Goal: Transaction & Acquisition: Obtain resource

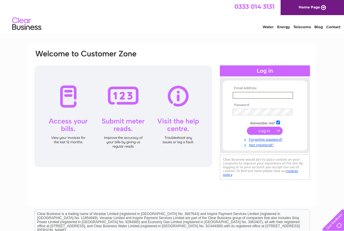
type input "[PERSON_NAME][EMAIL_ADDRESS][PERSON_NAME][DOMAIN_NAME]"
click at [264, 131] on input "submit" at bounding box center [265, 131] width 36 height 8
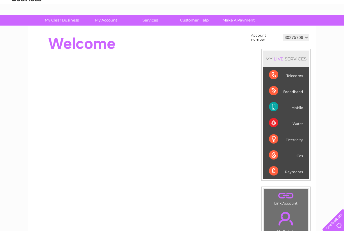
scroll to position [30, 0]
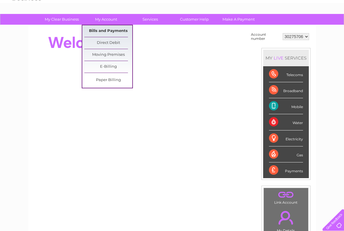
click at [105, 32] on link "Bills and Payments" at bounding box center [108, 31] width 48 height 12
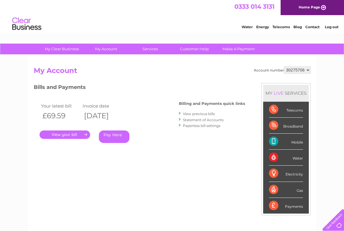
click at [207, 113] on link "View previous bills" at bounding box center [199, 114] width 32 height 4
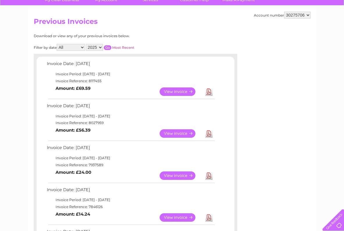
scroll to position [50, 0]
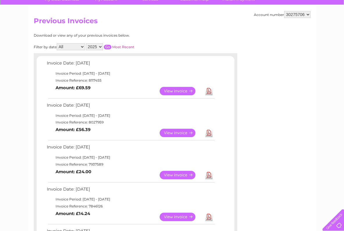
click at [179, 172] on link "View" at bounding box center [181, 175] width 43 height 8
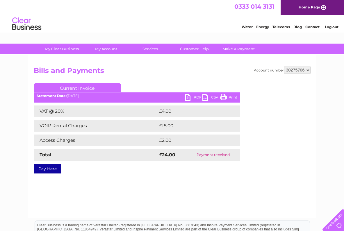
click at [190, 96] on link "PDF" at bounding box center [193, 98] width 17 height 8
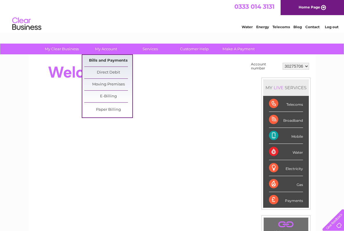
click at [108, 61] on link "Bills and Payments" at bounding box center [108, 61] width 48 height 12
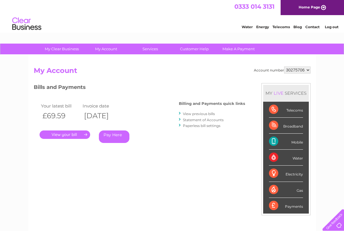
click at [201, 114] on link "View previous bills" at bounding box center [199, 114] width 32 height 4
click at [200, 113] on link "View previous bills" at bounding box center [199, 114] width 32 height 4
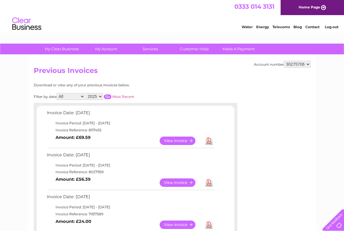
click at [177, 179] on link "View" at bounding box center [181, 183] width 43 height 8
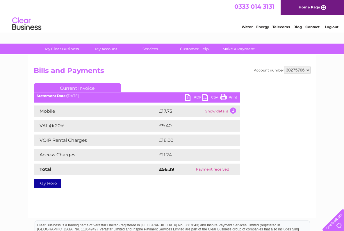
click at [193, 95] on link "PDF" at bounding box center [193, 98] width 17 height 8
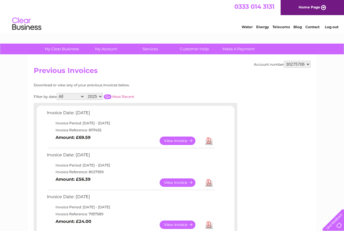
click at [178, 179] on link "View" at bounding box center [181, 183] width 43 height 8
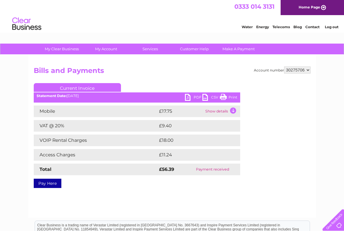
click at [197, 97] on link "PDF" at bounding box center [193, 98] width 17 height 8
click at [221, 111] on td "Show details" at bounding box center [222, 112] width 36 height 12
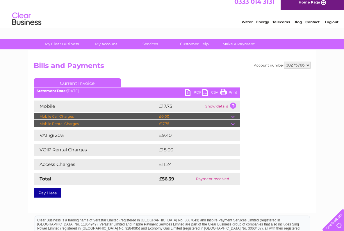
scroll to position [4, 0]
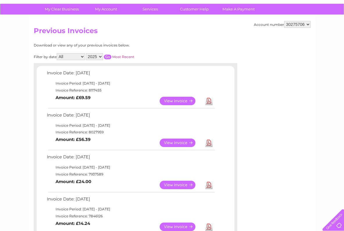
scroll to position [38, 0]
